Goal: Find specific page/section: Find specific page/section

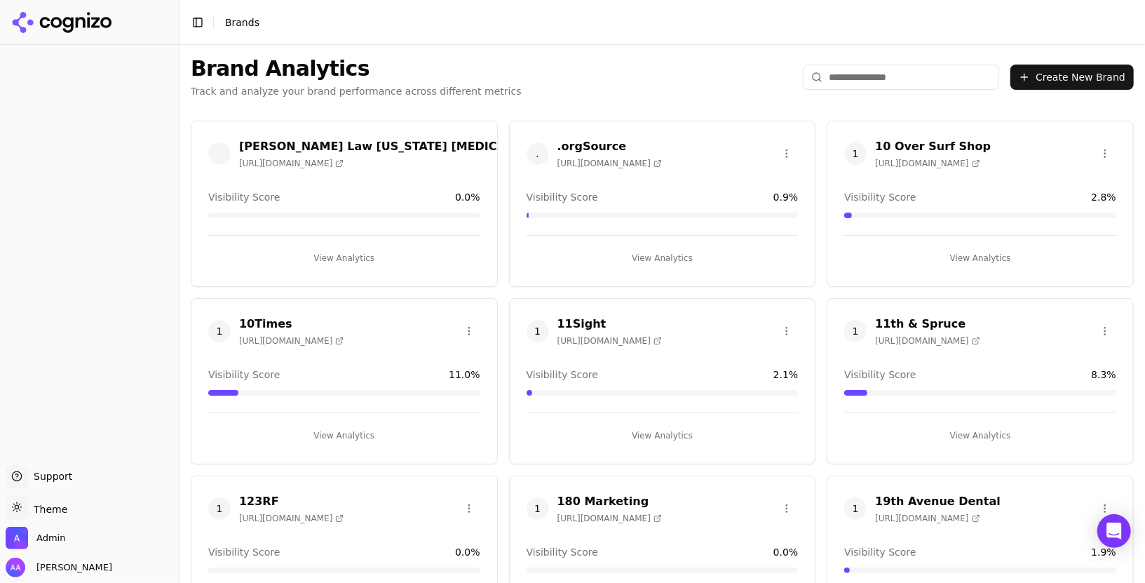
click at [869, 75] on input "search" at bounding box center [901, 77] width 196 height 25
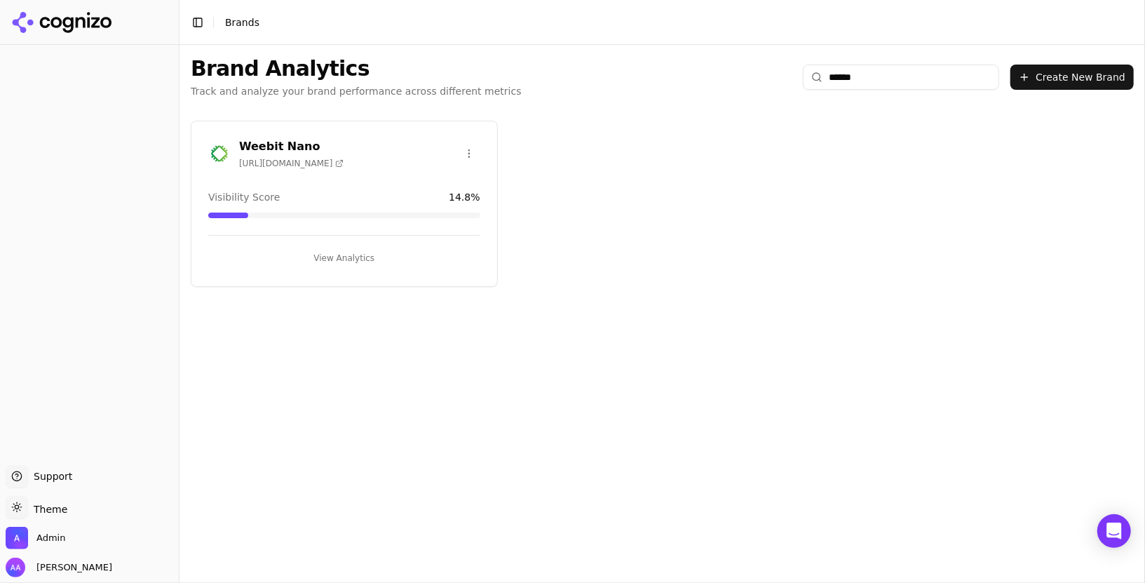
type input "******"
click at [215, 158] on img at bounding box center [219, 153] width 22 height 22
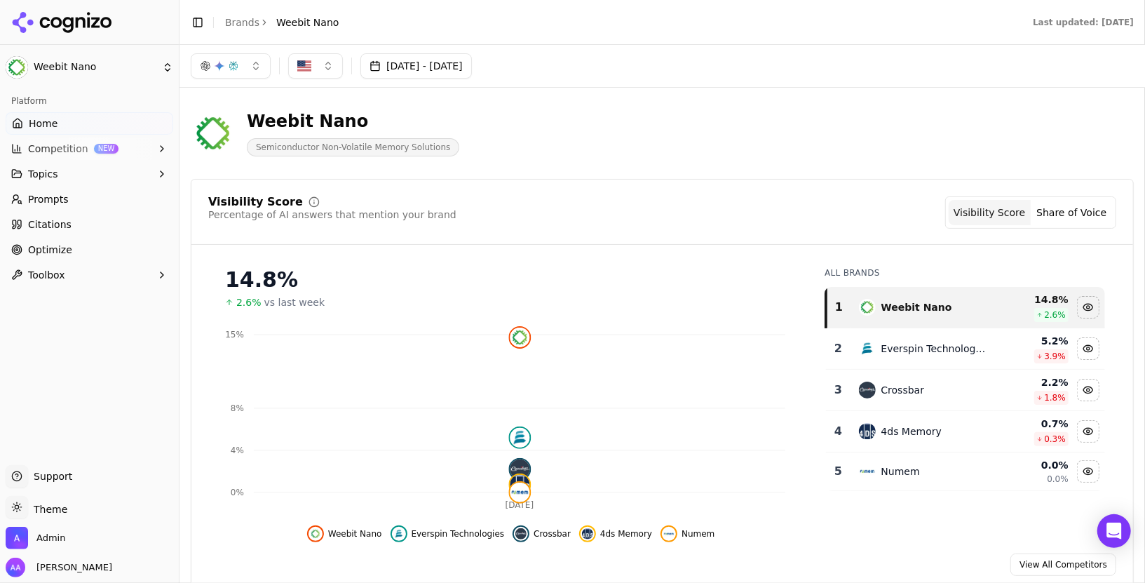
click at [472, 62] on button "Jul 12, 2025 - Aug 11, 2025" at bounding box center [415, 65] width 111 height 25
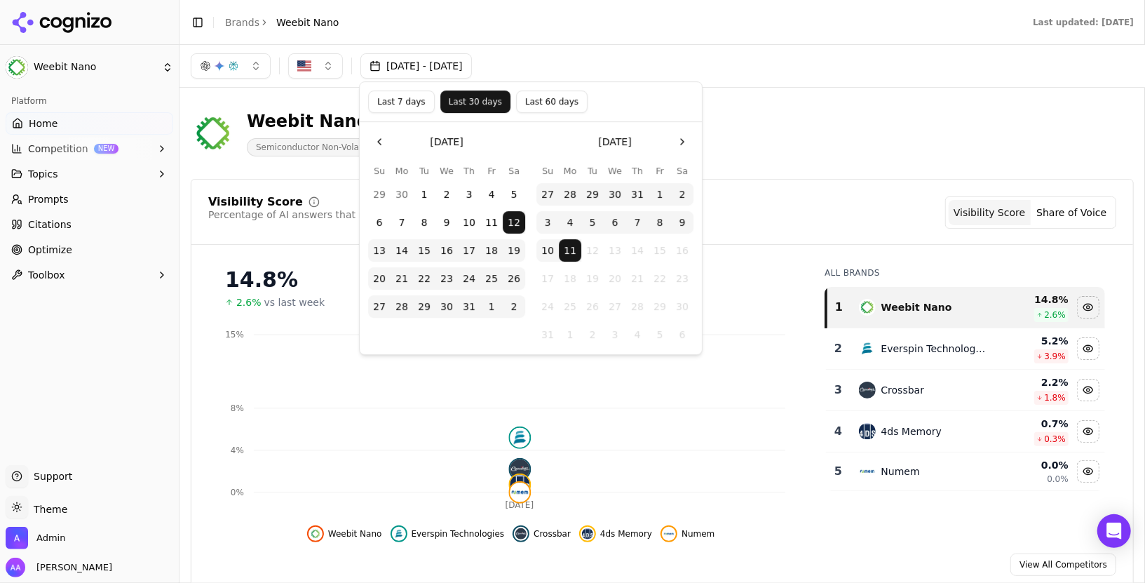
click at [552, 109] on button "Last 60 days" at bounding box center [552, 101] width 72 height 22
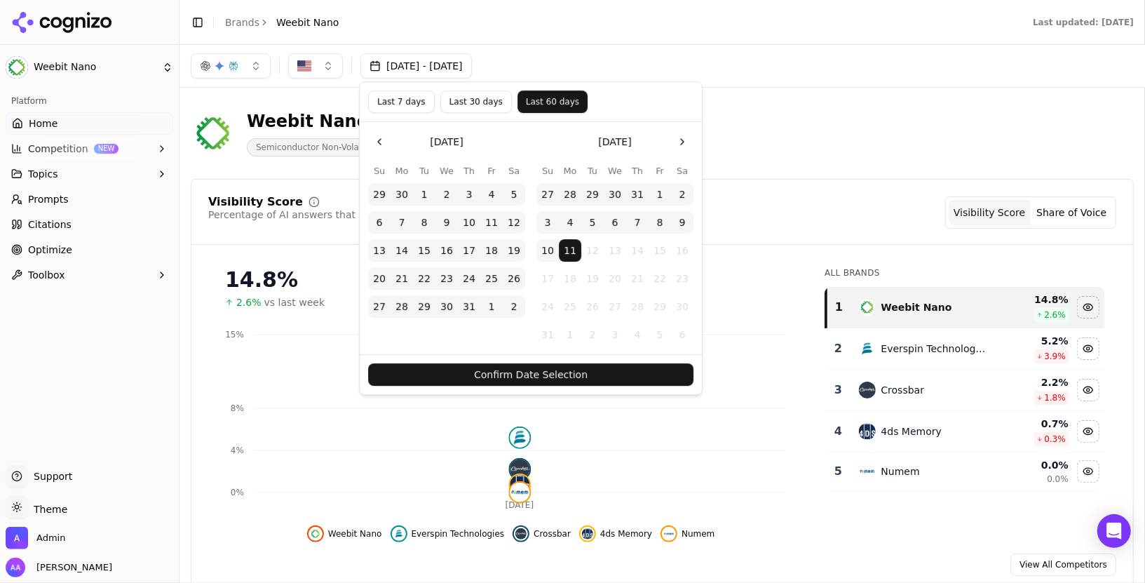
click at [549, 377] on button "Confirm Date Selection" at bounding box center [530, 374] width 325 height 22
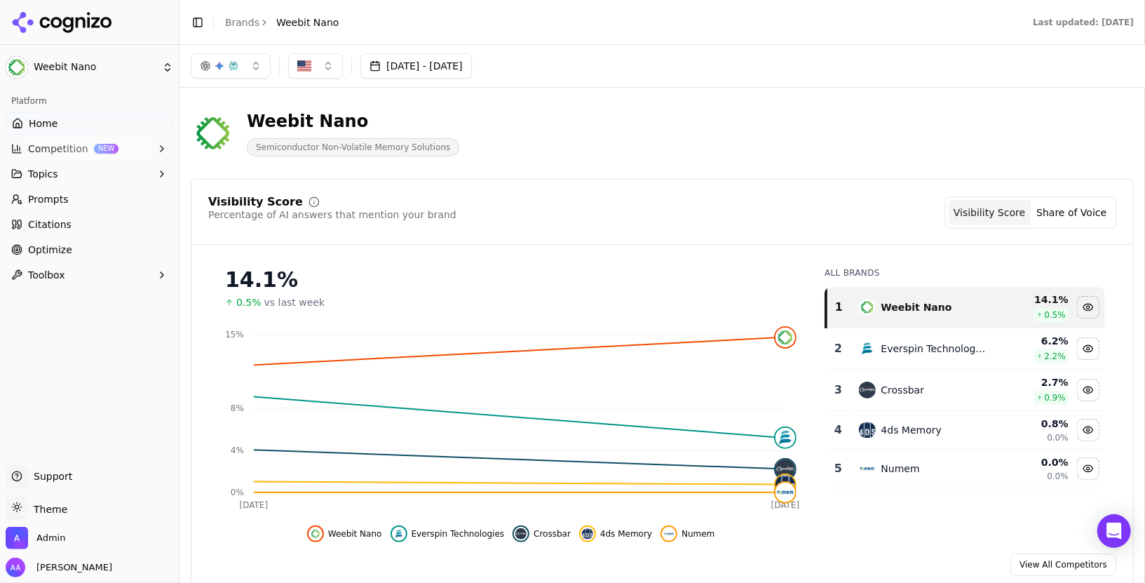
click at [452, 62] on button "Jun 12, 2025 - Aug 11, 2025" at bounding box center [415, 65] width 111 height 25
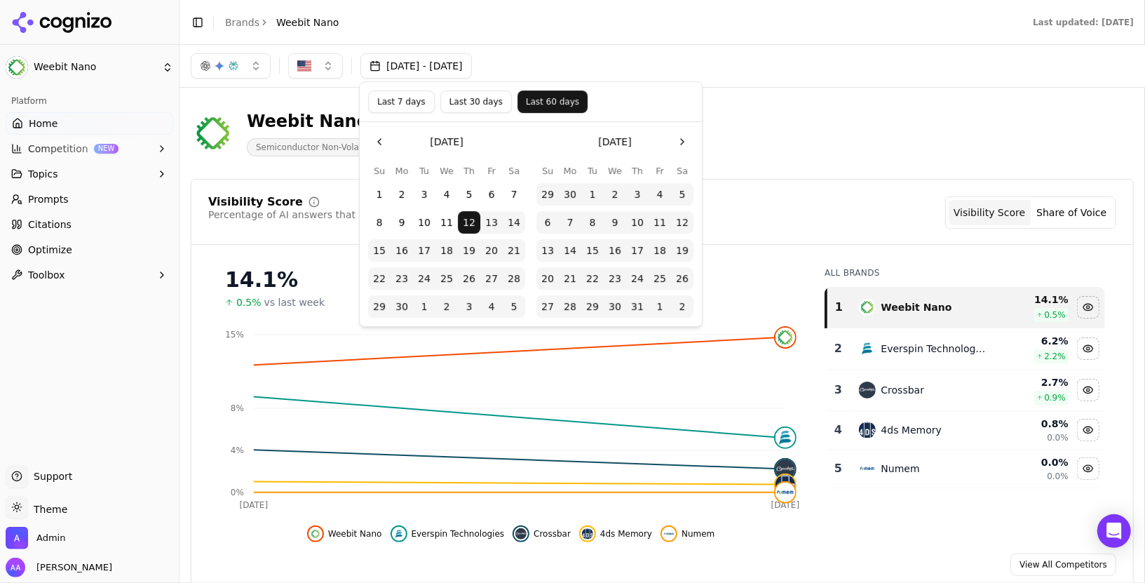
click at [413, 93] on button "Last 7 days" at bounding box center [401, 101] width 67 height 22
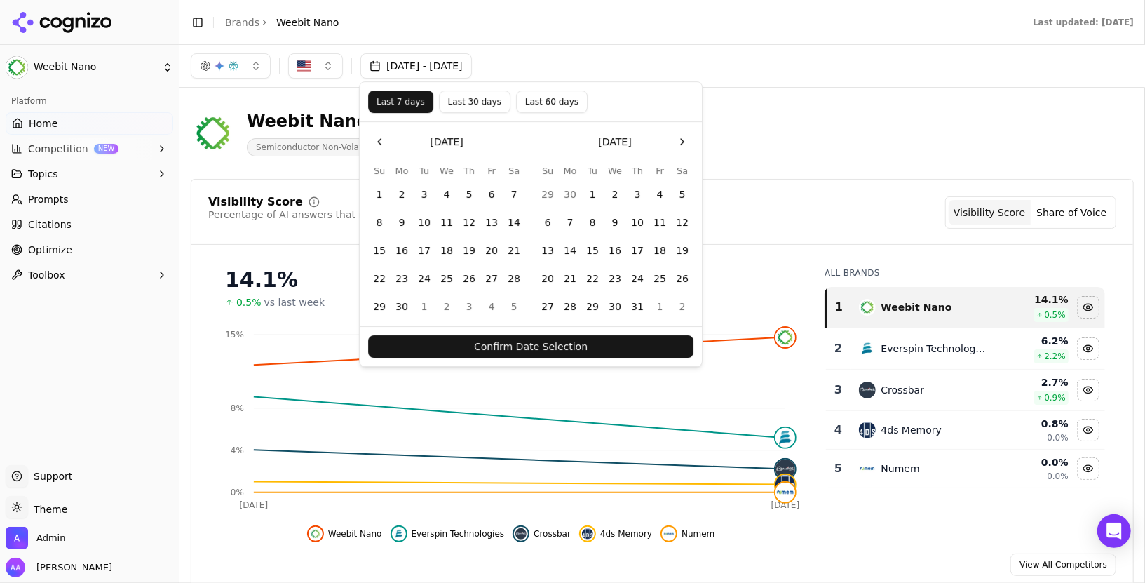
click at [587, 337] on button "Confirm Date Selection" at bounding box center [530, 346] width 325 height 22
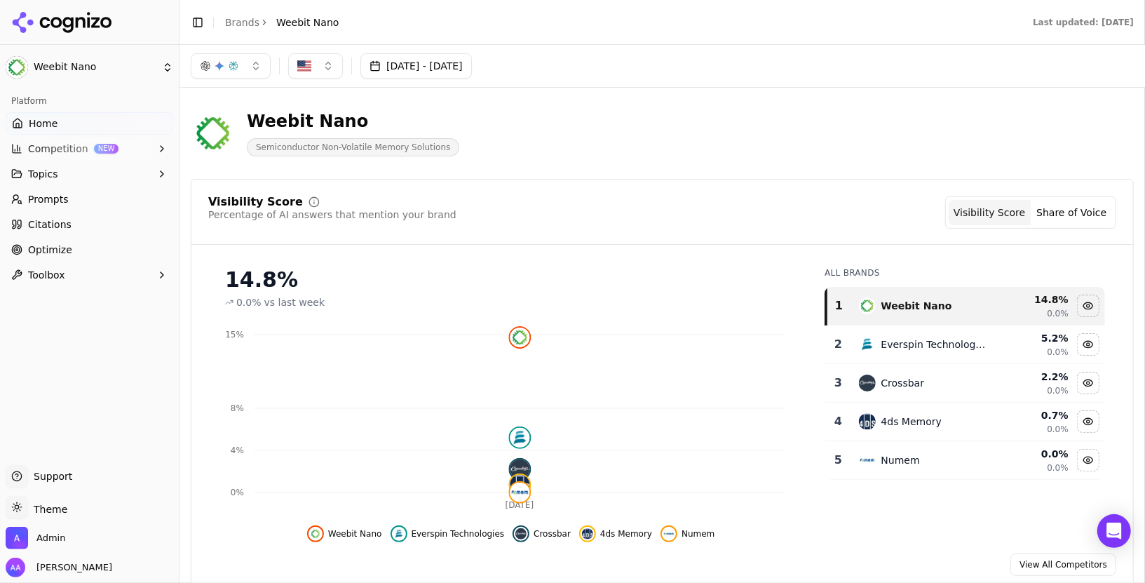
click at [438, 69] on button "Aug 04, 2025 - Aug 11, 2025" at bounding box center [415, 65] width 111 height 25
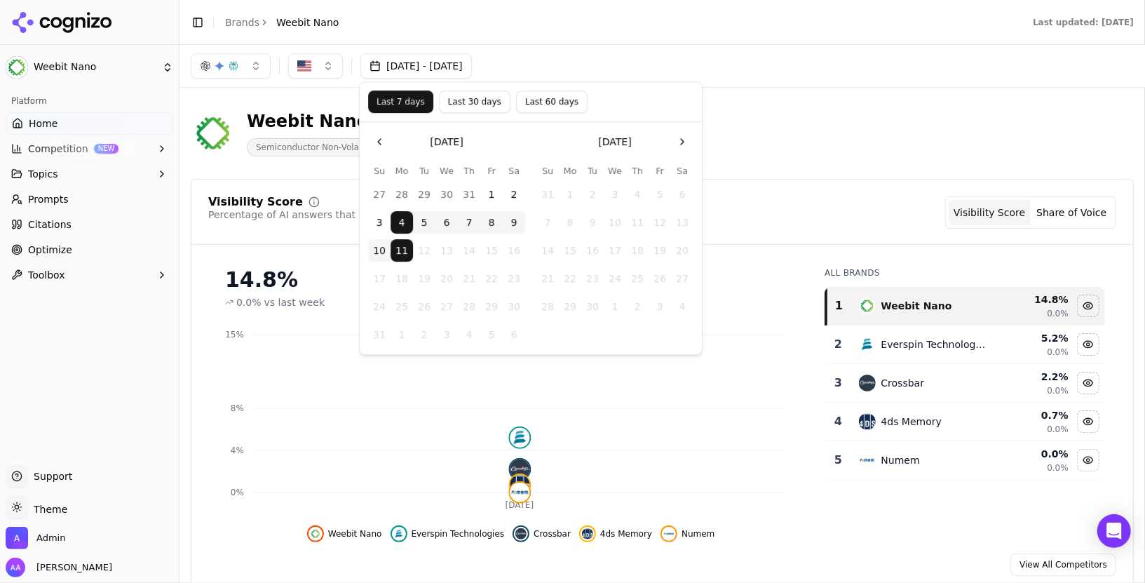
click at [460, 104] on button "Last 30 days" at bounding box center [475, 101] width 72 height 22
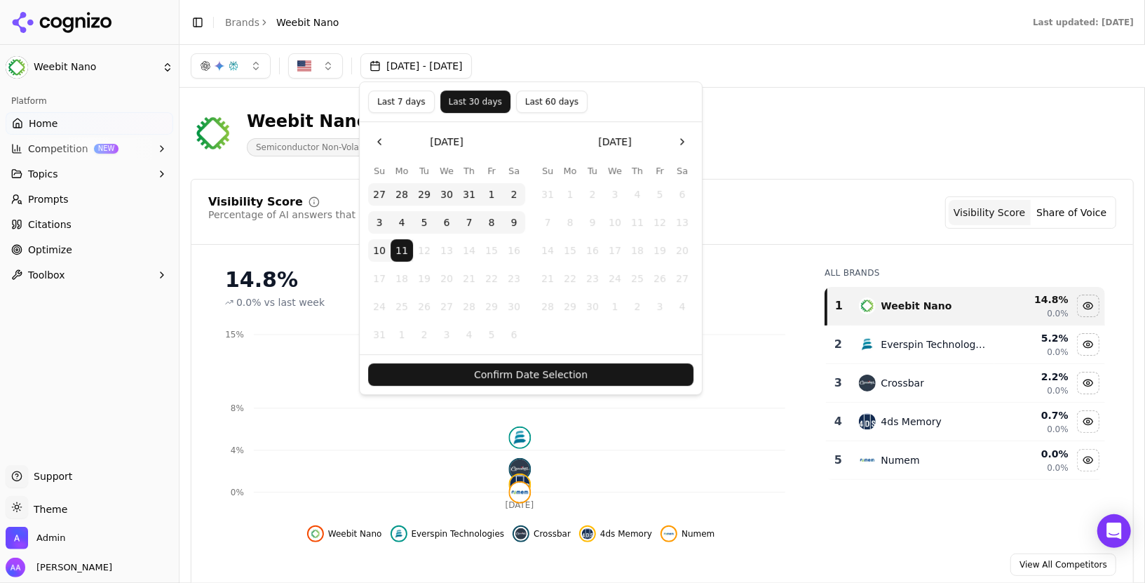
click at [564, 369] on button "Confirm Date Selection" at bounding box center [530, 374] width 325 height 22
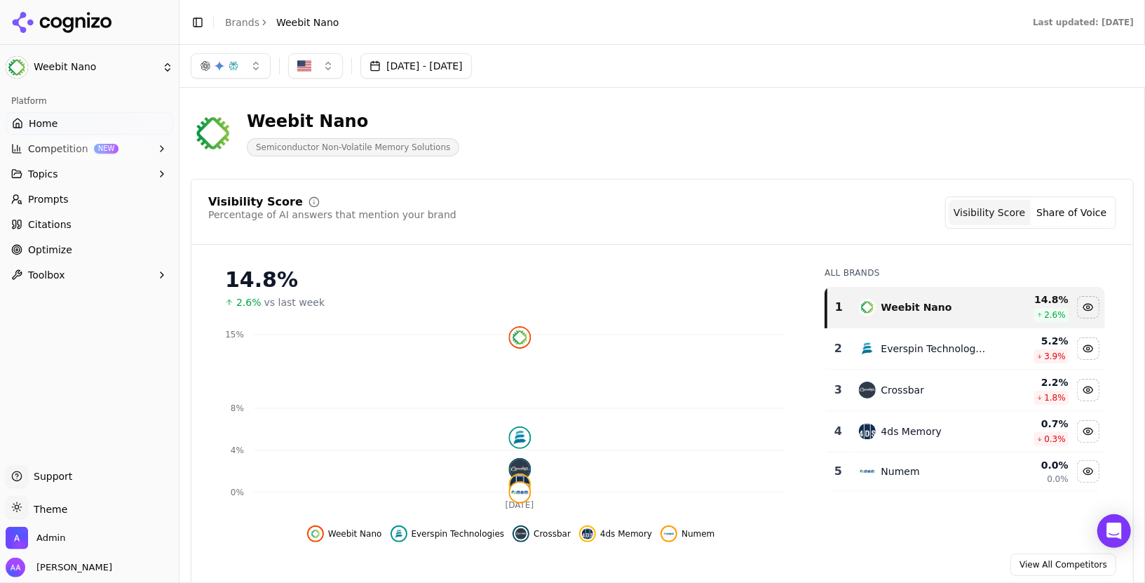
click at [586, 129] on div "Weebit Nano Semiconductor Non-Volatile Memory Solutions" at bounding box center [505, 133] width 628 height 46
click at [457, 73] on button "Jul 12, 2025 - Aug 11, 2025" at bounding box center [415, 65] width 111 height 25
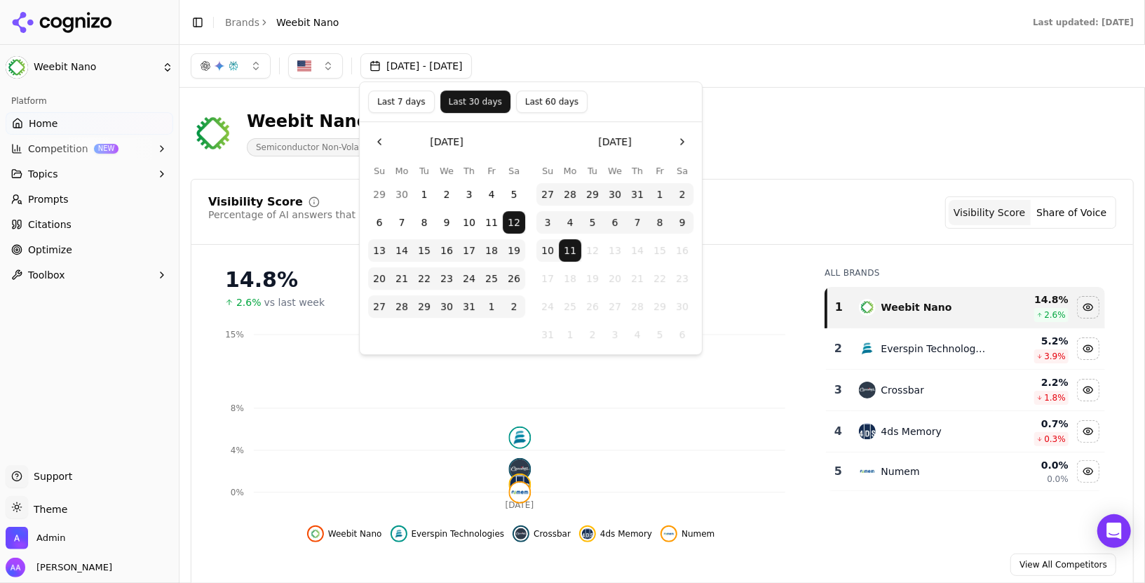
click at [557, 103] on button "Last 60 days" at bounding box center [552, 101] width 72 height 22
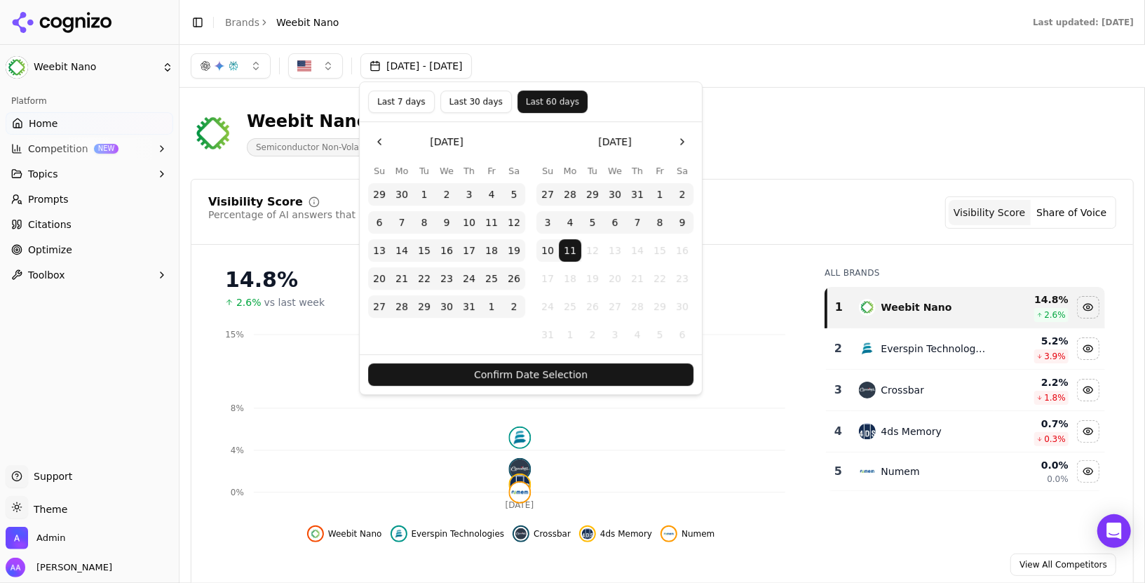
click at [559, 372] on button "Confirm Date Selection" at bounding box center [530, 374] width 325 height 22
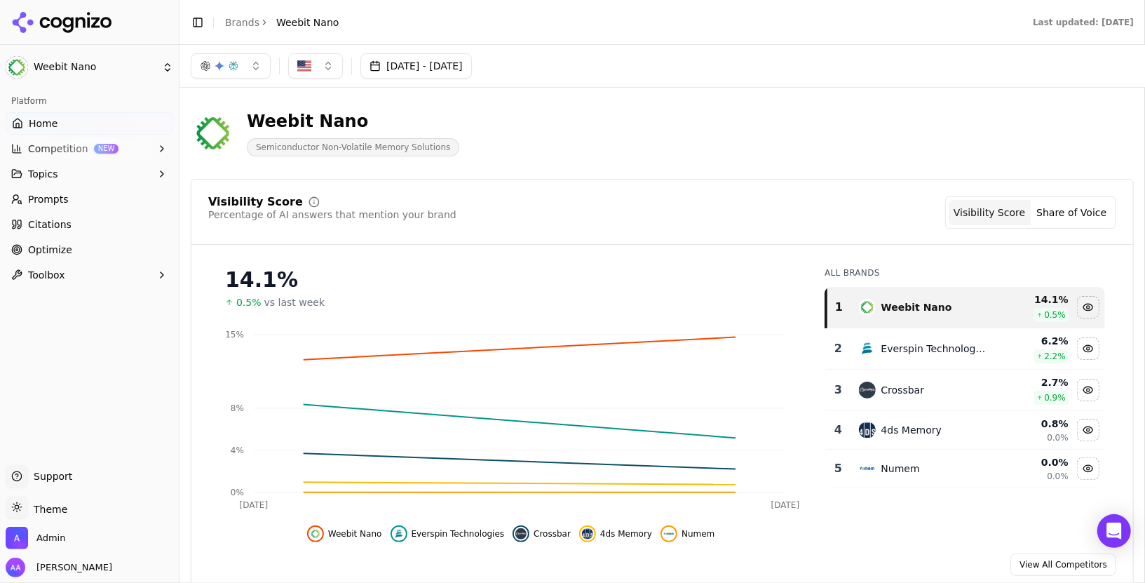
click at [584, 133] on div "Weebit Nano Semiconductor Non-Volatile Memory Solutions" at bounding box center [505, 133] width 628 height 46
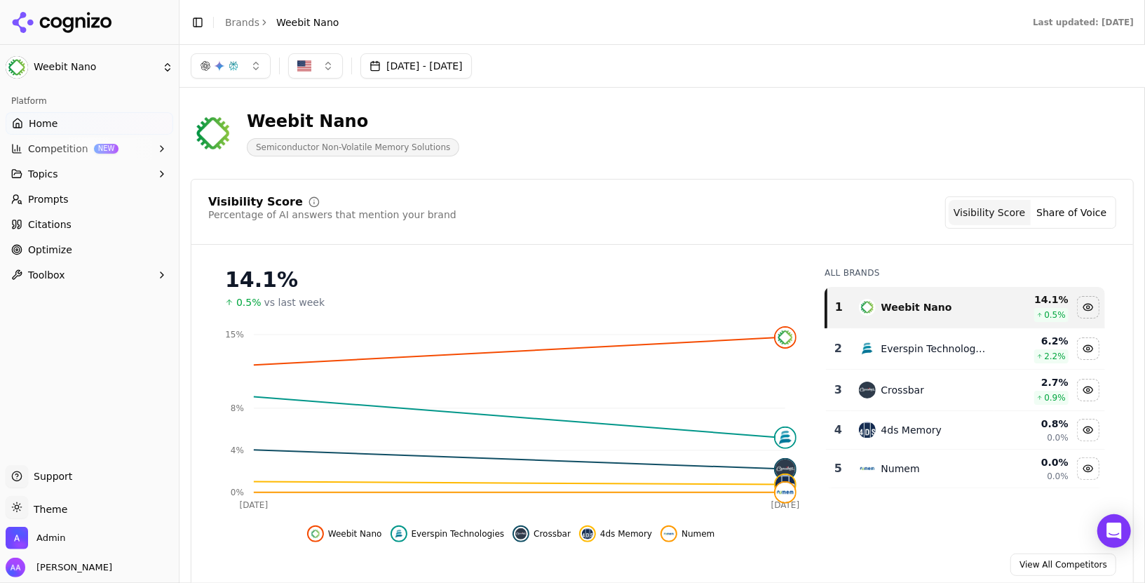
click at [416, 58] on button "Jun 12, 2025 - Aug 11, 2025" at bounding box center [415, 65] width 111 height 25
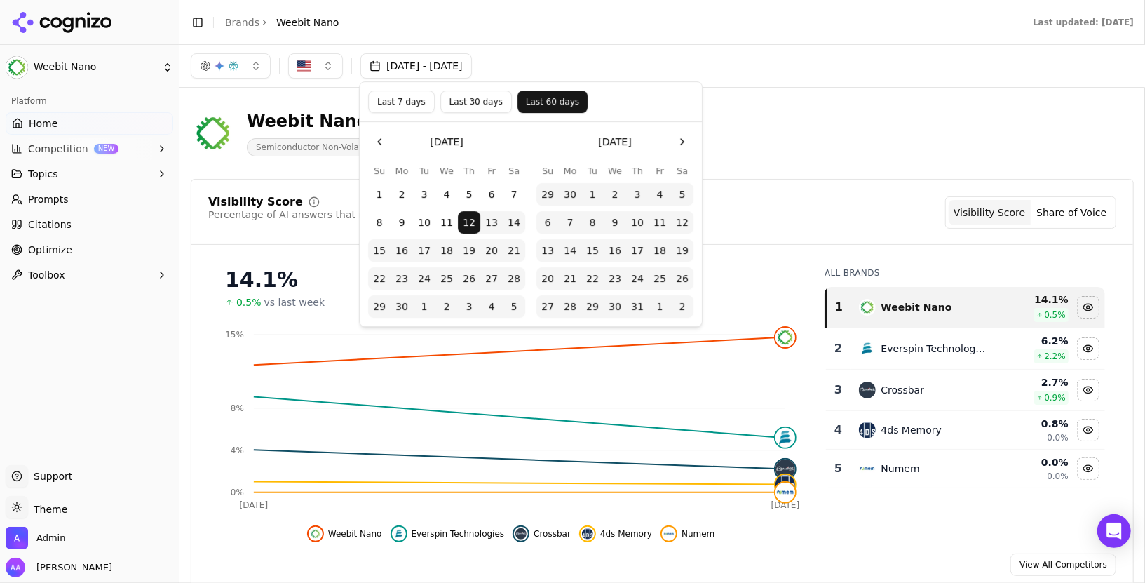
click at [464, 102] on button "Last 30 days" at bounding box center [476, 101] width 72 height 22
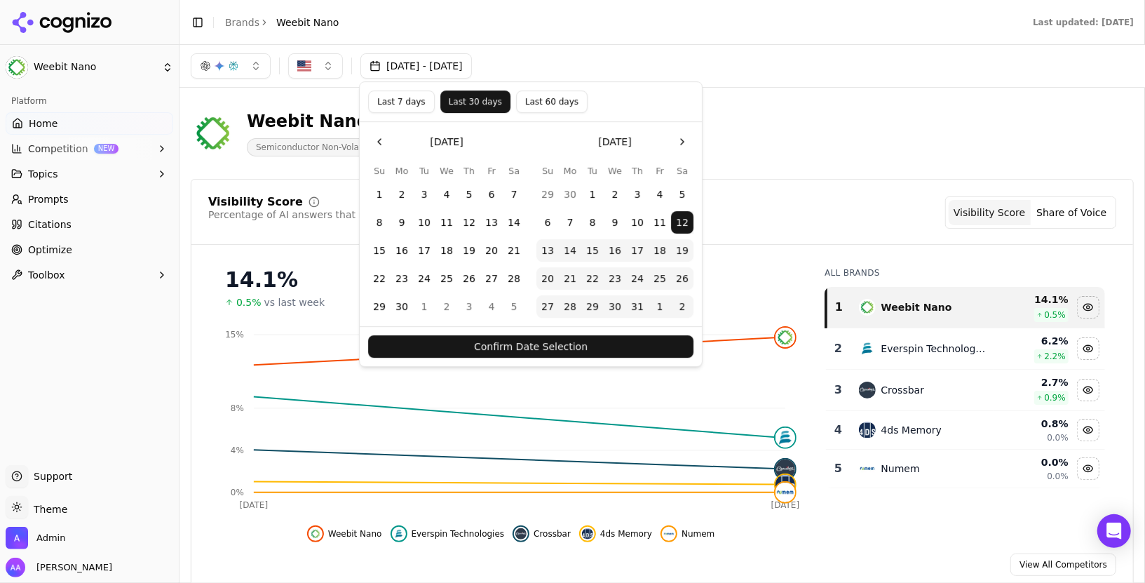
click at [560, 348] on button "Confirm Date Selection" at bounding box center [530, 346] width 325 height 22
click at [560, 348] on icon "Jun 29 Aug 6 0% 4% 8% 15%" at bounding box center [510, 418] width 605 height 196
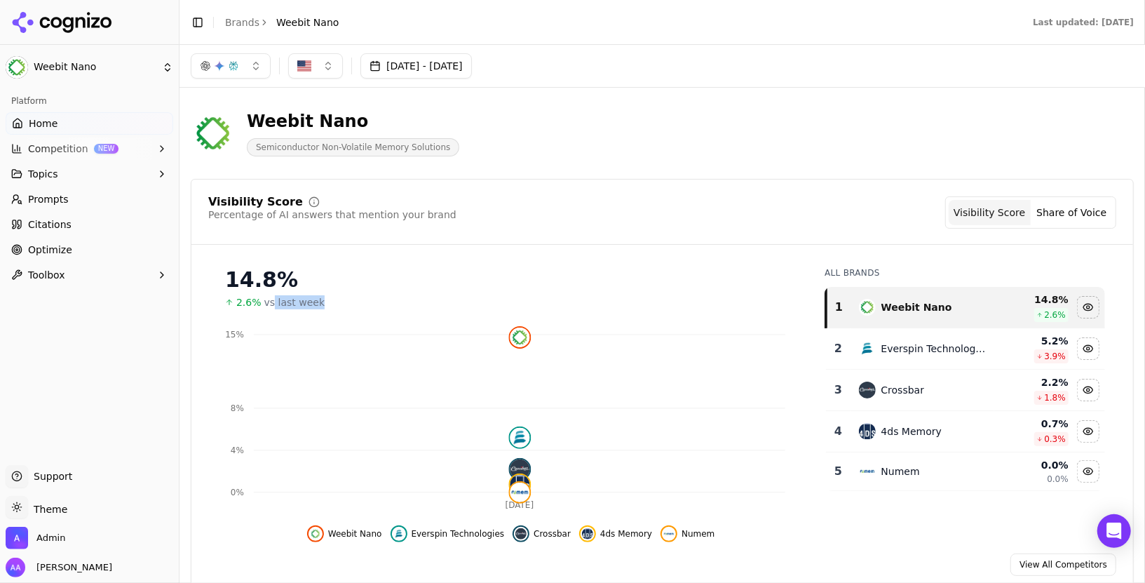
drag, startPoint x: 273, startPoint y: 302, endPoint x: 365, endPoint y: 302, distance: 91.9
click at [365, 302] on div "2.6% vs last week" at bounding box center [511, 302] width 572 height 14
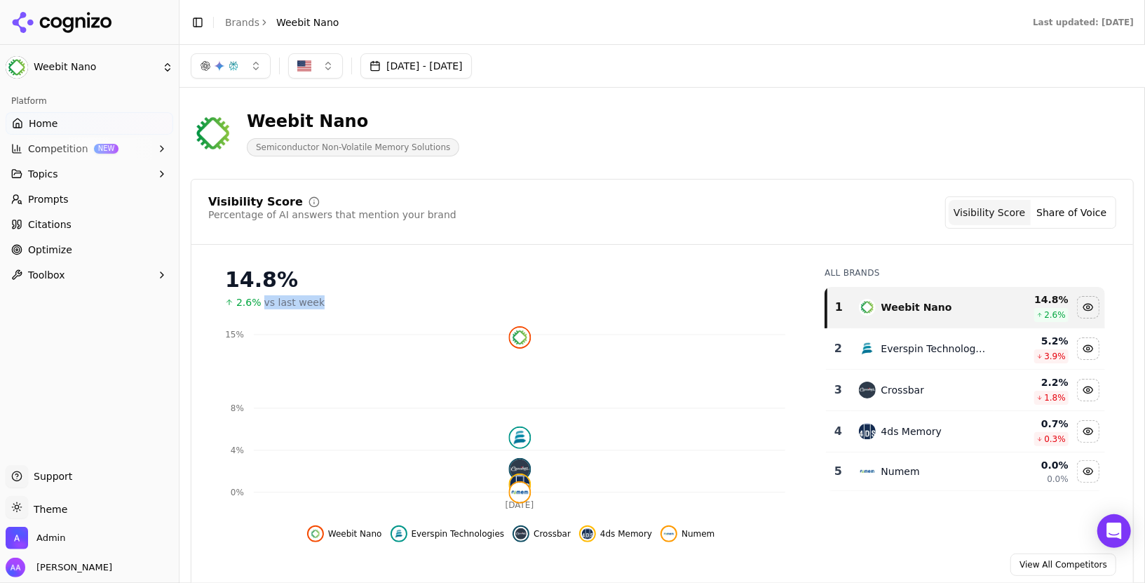
click at [95, 196] on link "Prompts" at bounding box center [90, 199] width 168 height 22
